Goal: Task Accomplishment & Management: Manage account settings

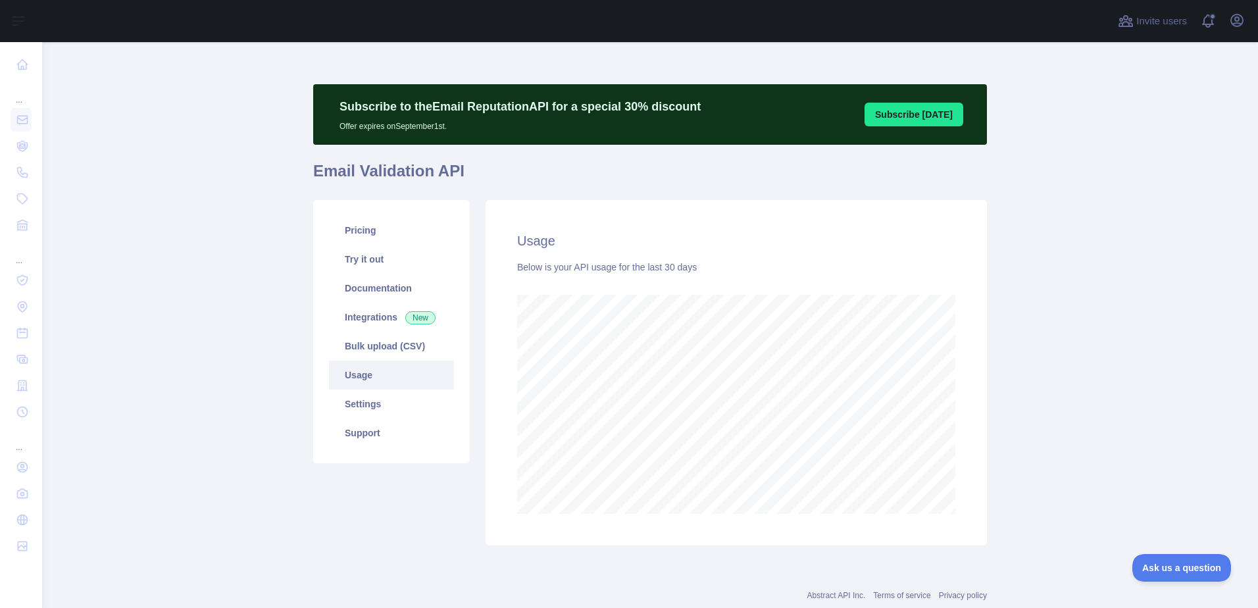
scroll to position [566, 1206]
click at [416, 557] on div "Subscribe to the Email Reputation API for a special 30 % discount Offer expires…" at bounding box center [650, 319] width 674 height 490
